Goal: Find specific page/section: Find specific page/section

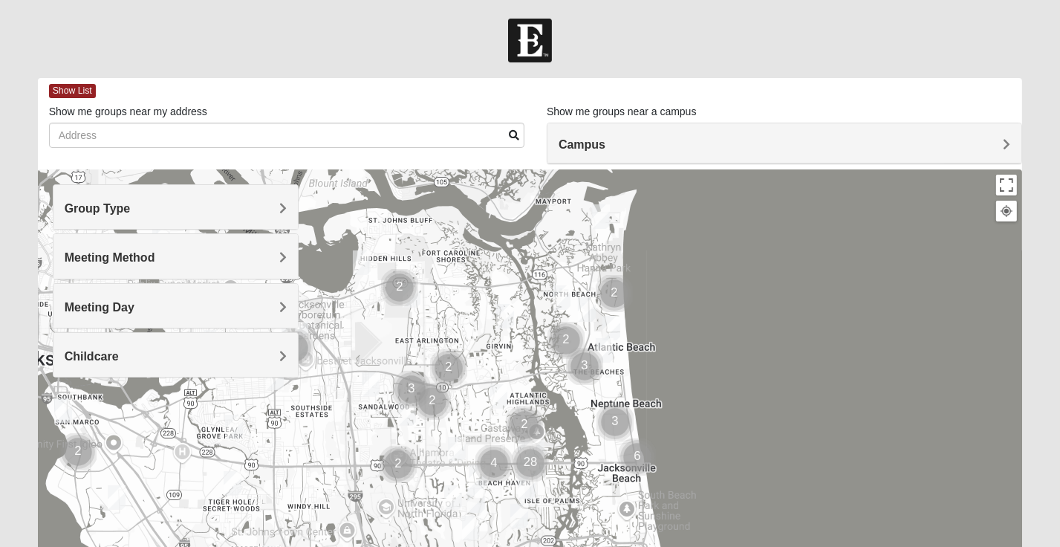
click at [131, 210] on span "Group Type" at bounding box center [98, 208] width 66 height 13
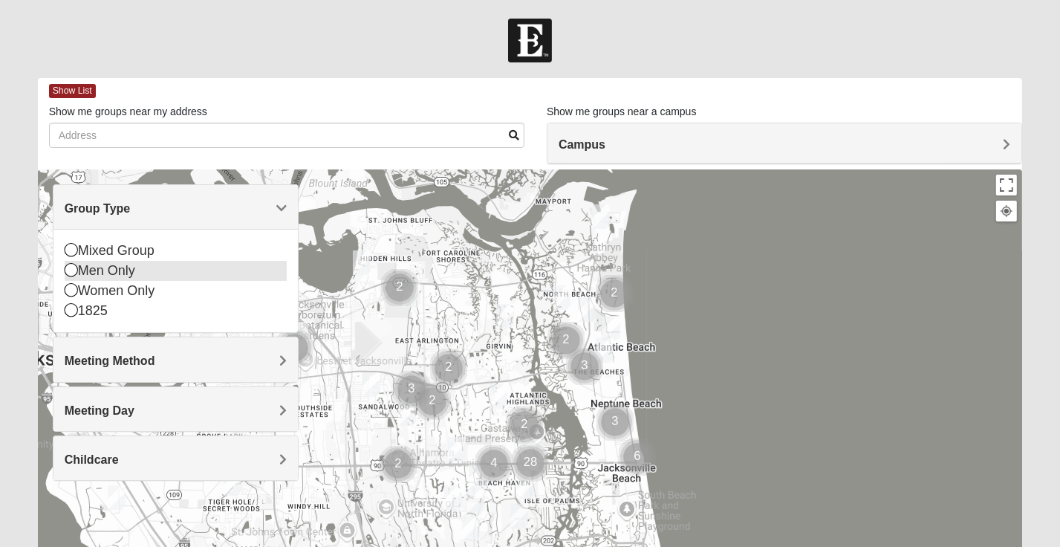
click at [68, 272] on icon at bounding box center [71, 269] width 13 height 13
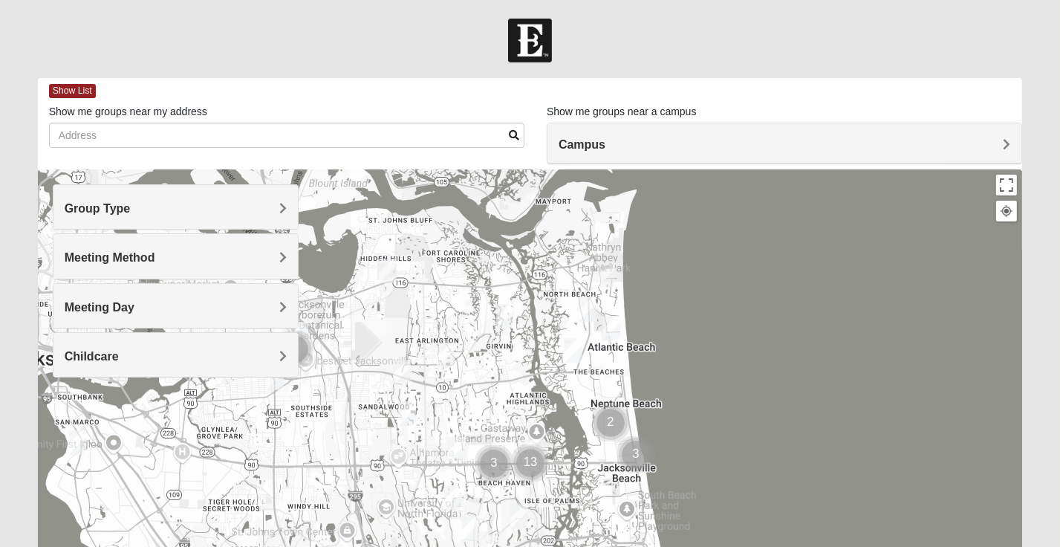
click at [155, 263] on span "Meeting Method" at bounding box center [110, 257] width 91 height 13
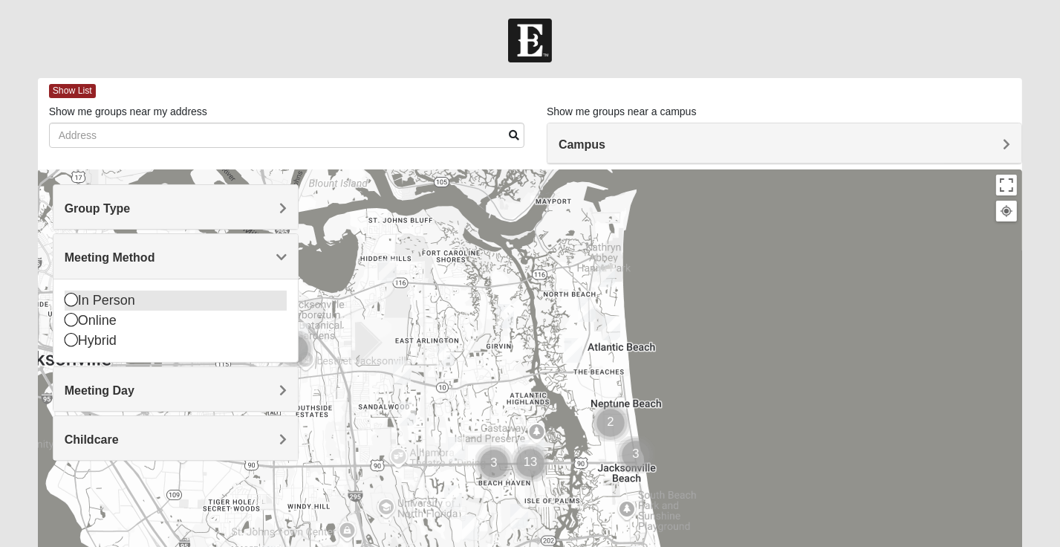
click at [68, 296] on icon at bounding box center [71, 299] width 13 height 13
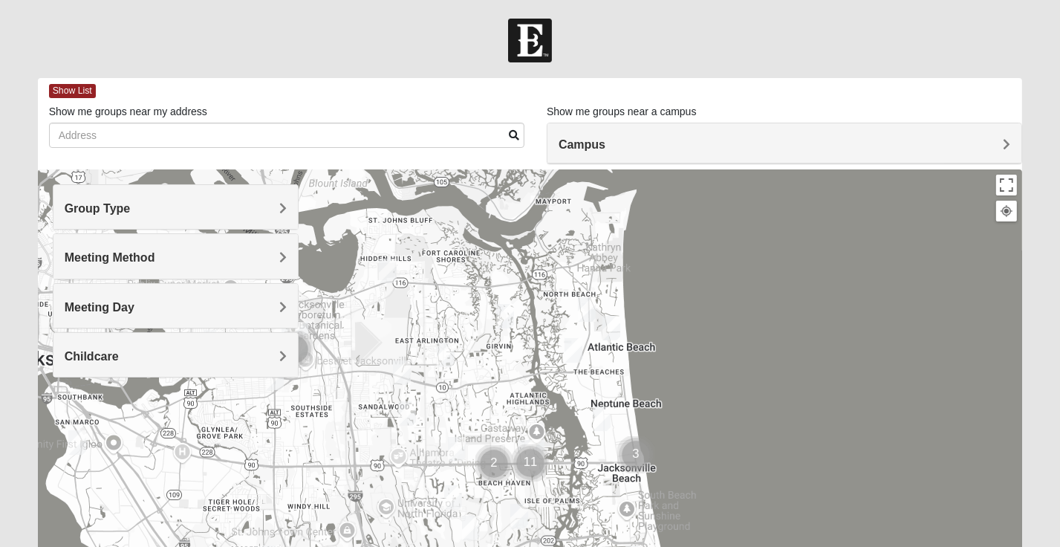
click at [134, 304] on span "Meeting Day" at bounding box center [100, 307] width 70 height 13
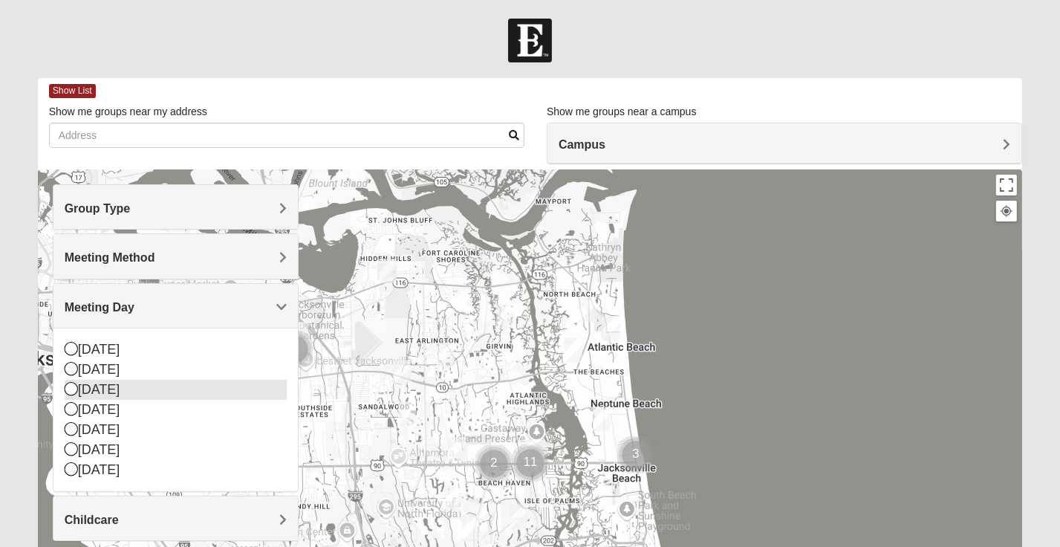
click at [71, 386] on icon at bounding box center [71, 388] width 13 height 13
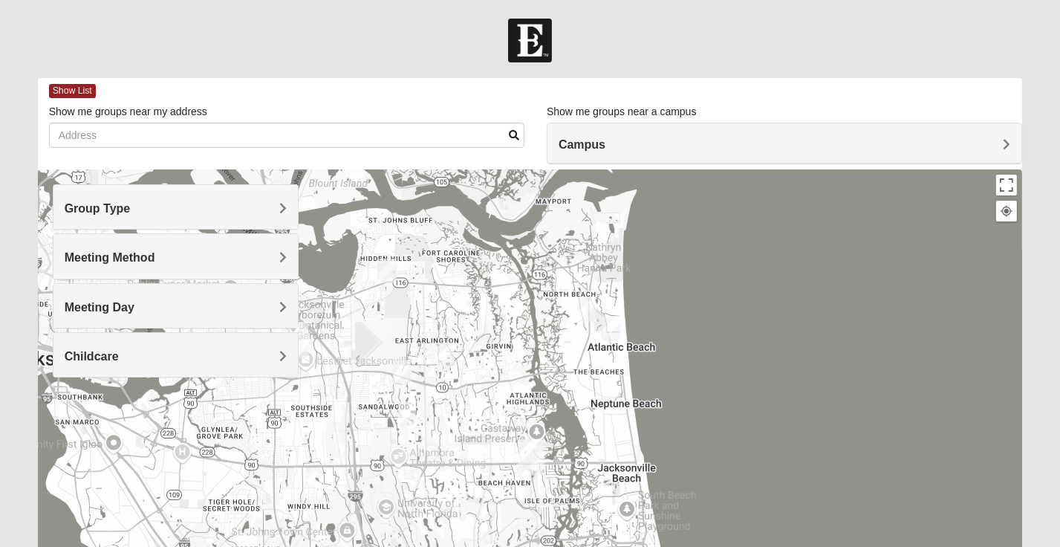
click at [279, 308] on h4 "Meeting Day" at bounding box center [176, 307] width 222 height 14
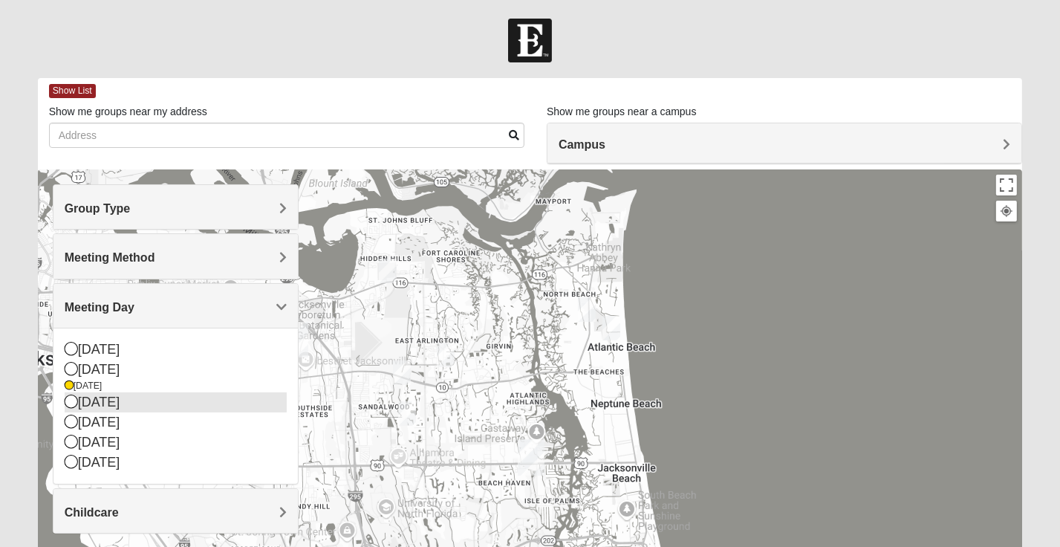
click at [68, 403] on icon at bounding box center [71, 401] width 13 height 13
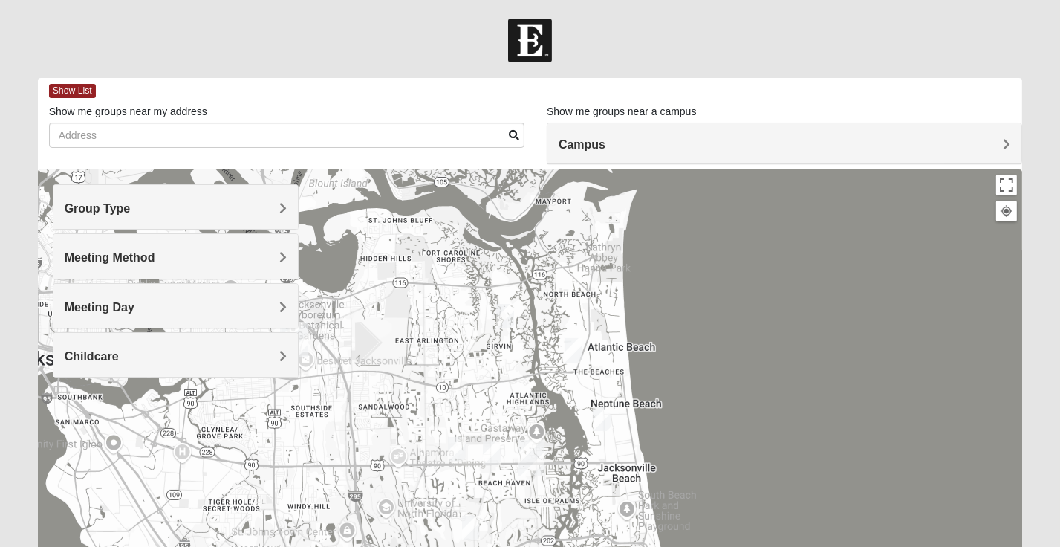
click at [288, 304] on div "Meeting Day" at bounding box center [175, 306] width 244 height 44
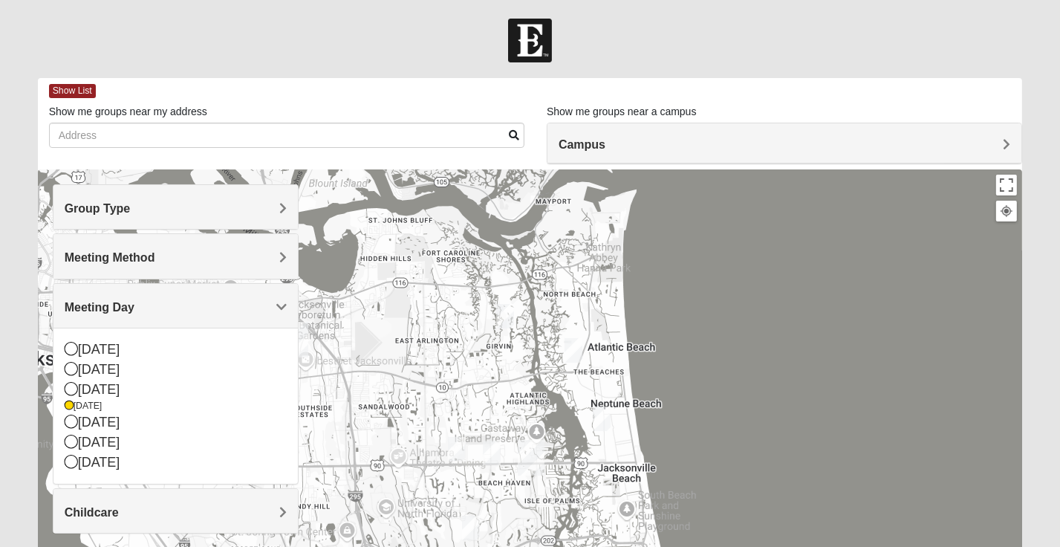
click at [438, 263] on div at bounding box center [530, 466] width 985 height 594
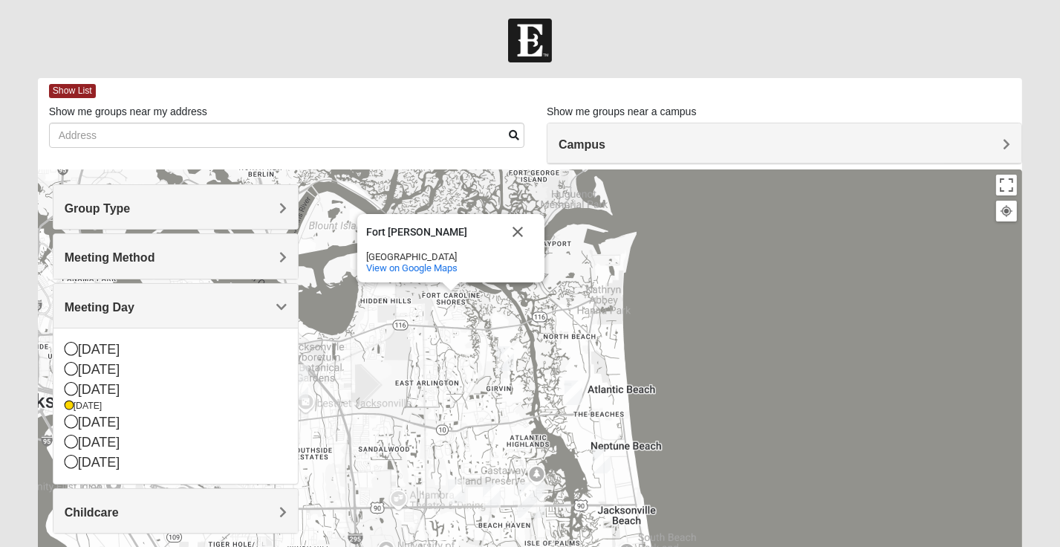
click at [420, 311] on div "[GEOGRAPHIC_DATA][PERSON_NAME] [GEOGRAPHIC_DATA][PERSON_NAME] View on Google Ma…" at bounding box center [530, 466] width 985 height 594
click at [134, 302] on span "Meeting Day" at bounding box center [100, 307] width 70 height 13
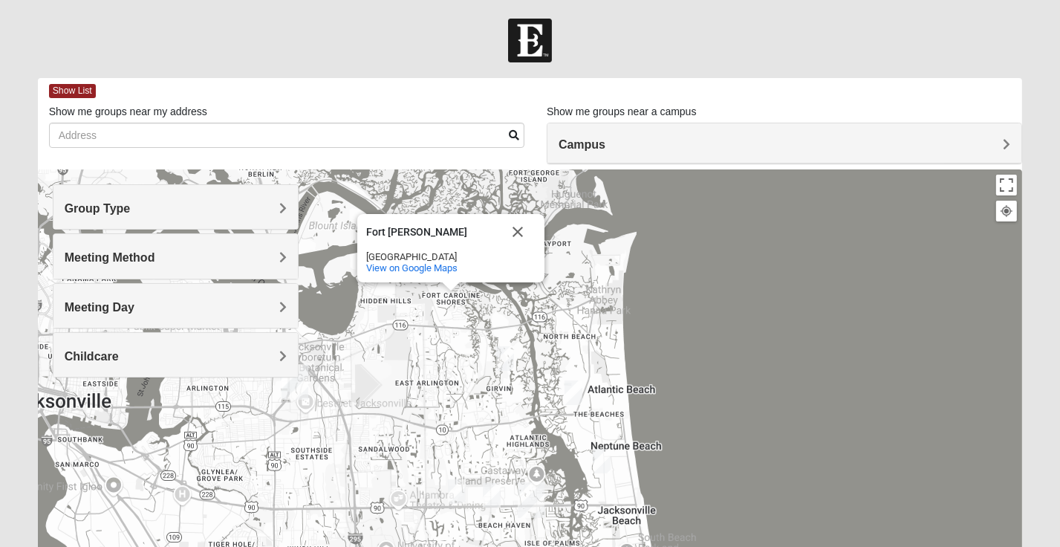
click at [119, 350] on span "Childcare" at bounding box center [92, 356] width 54 height 13
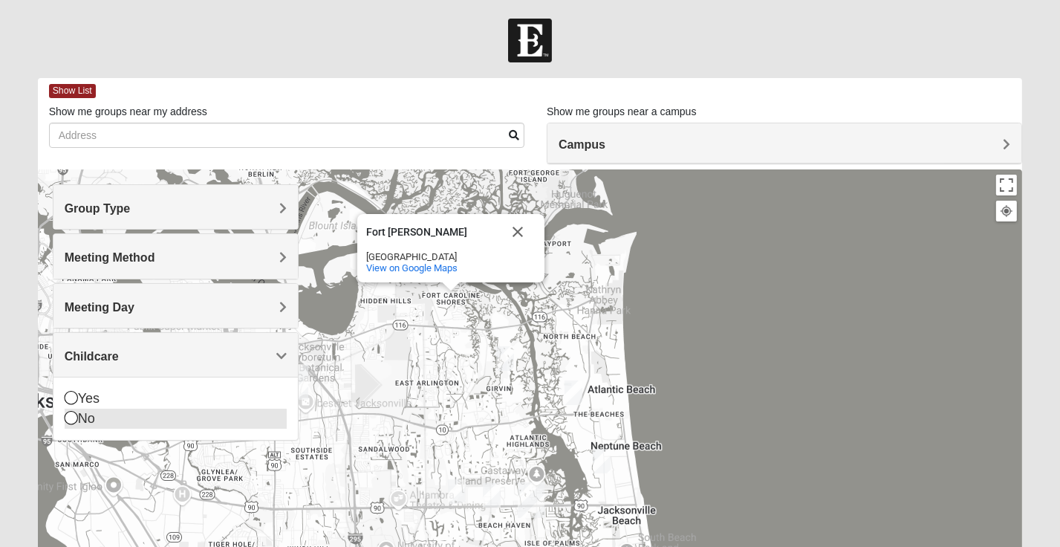
click at [71, 421] on icon at bounding box center [71, 417] width 13 height 13
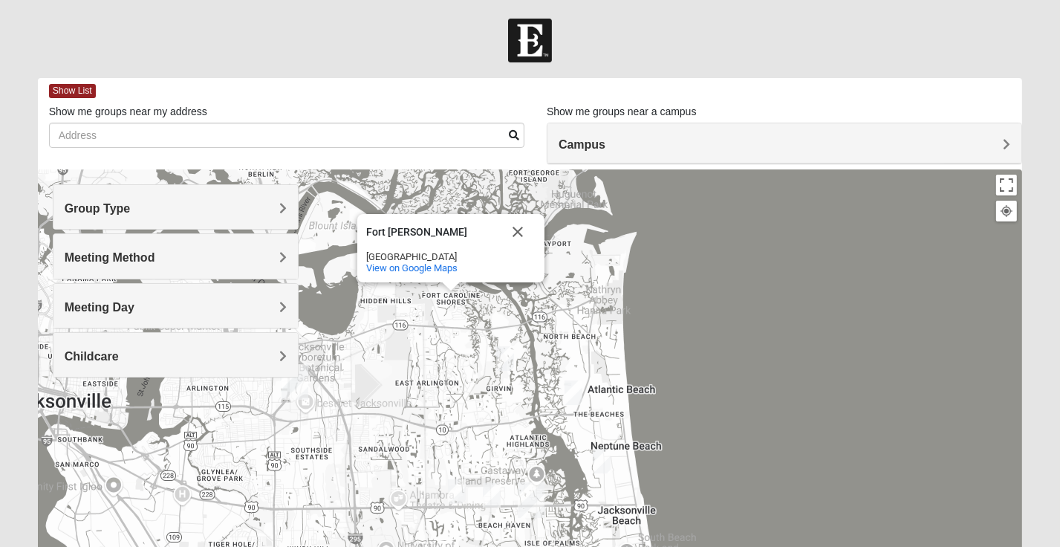
click at [894, 278] on div "[GEOGRAPHIC_DATA][PERSON_NAME] [GEOGRAPHIC_DATA][PERSON_NAME] View on Google Ma…" at bounding box center [530, 466] width 985 height 594
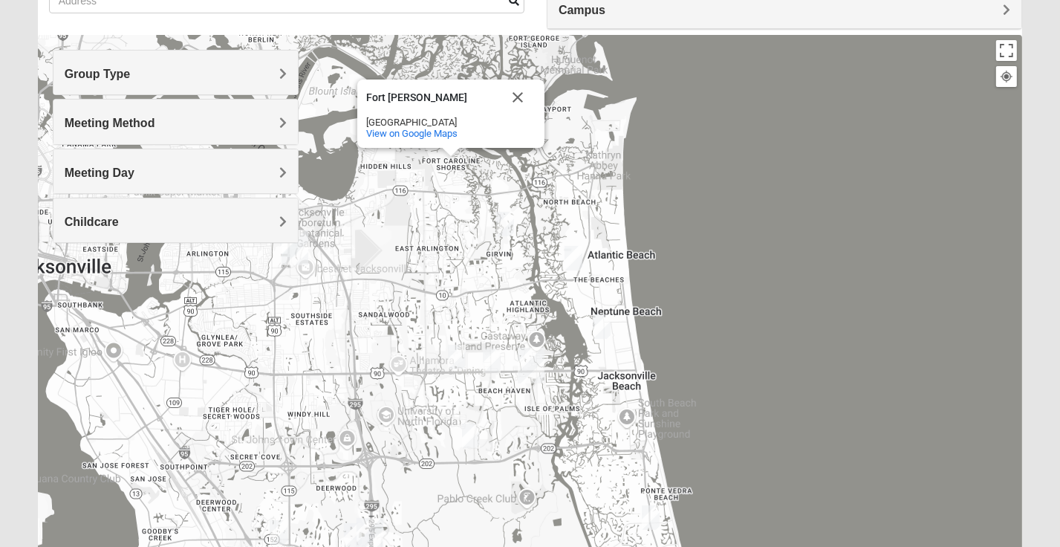
scroll to position [141, 0]
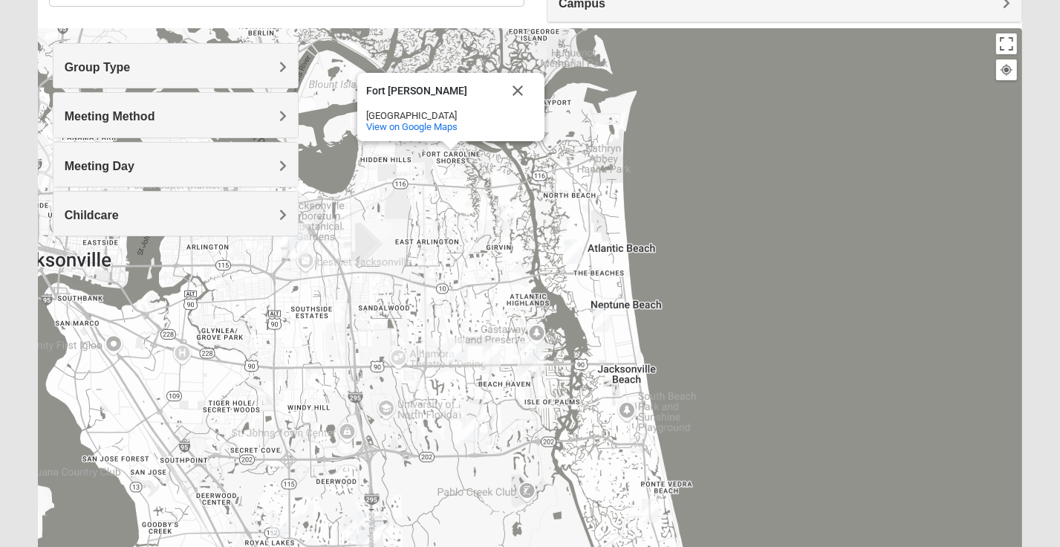
click at [508, 216] on img "Mens Fuller 32225" at bounding box center [505, 217] width 18 height 25
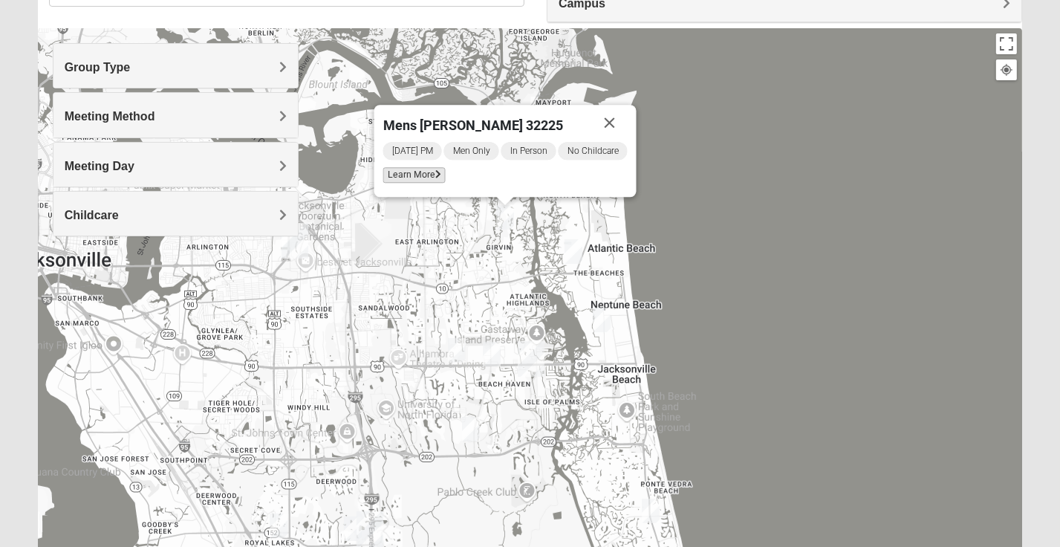
click at [435, 178] on icon at bounding box center [438, 174] width 6 height 9
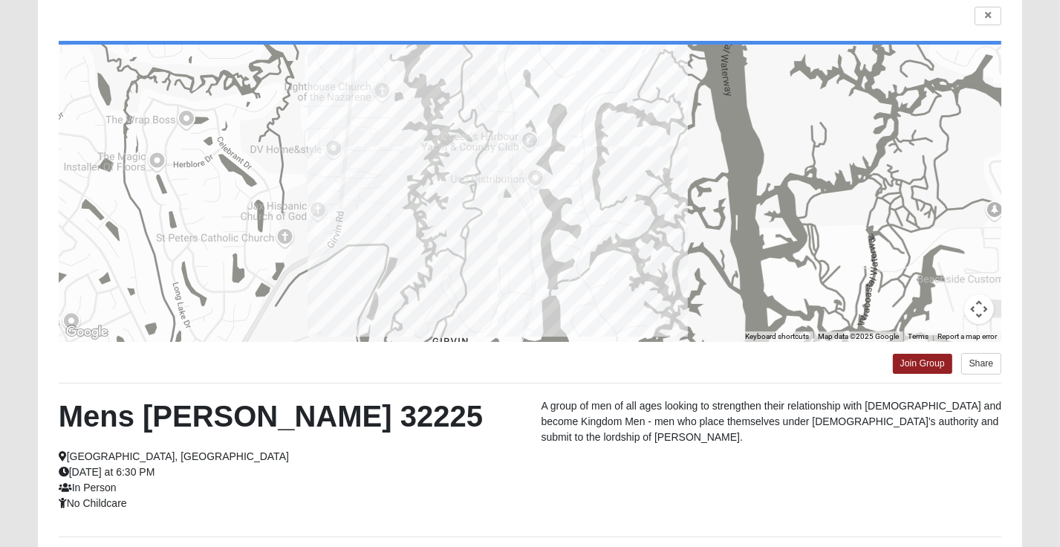
scroll to position [116, 0]
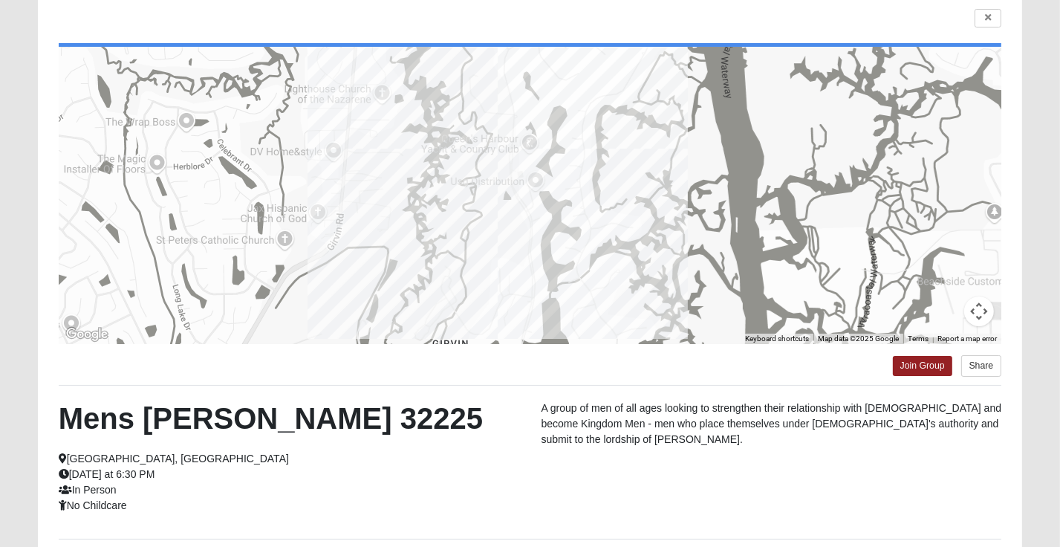
click at [1056, 203] on form "Log In Find A Group Error Show List Loading Groups" at bounding box center [530, 295] width 1060 height 785
click at [985, 367] on button "Share" at bounding box center [982, 366] width 41 height 22
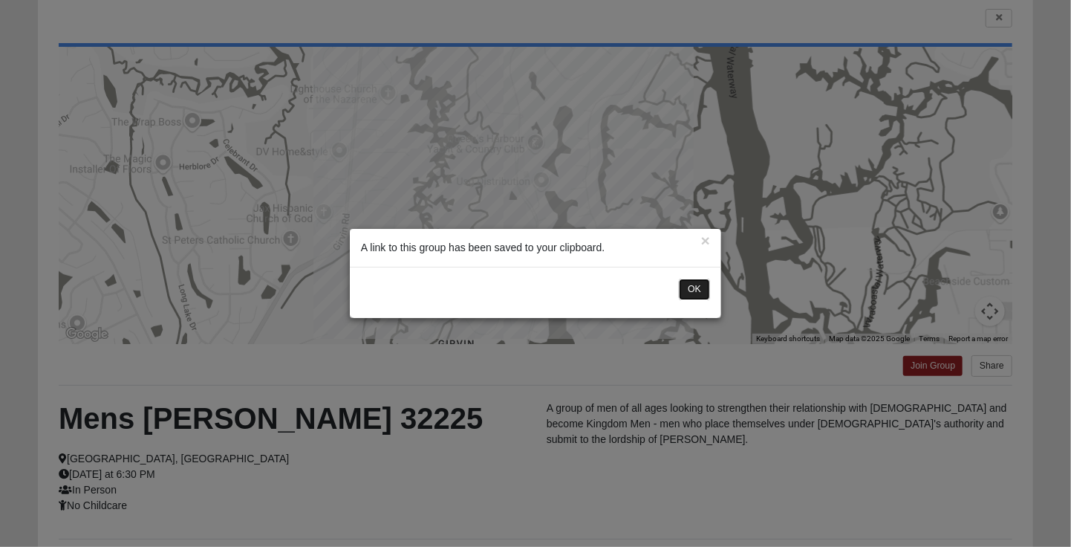
click at [690, 288] on button "OK" at bounding box center [694, 290] width 31 height 22
